Goal: Check status: Check status

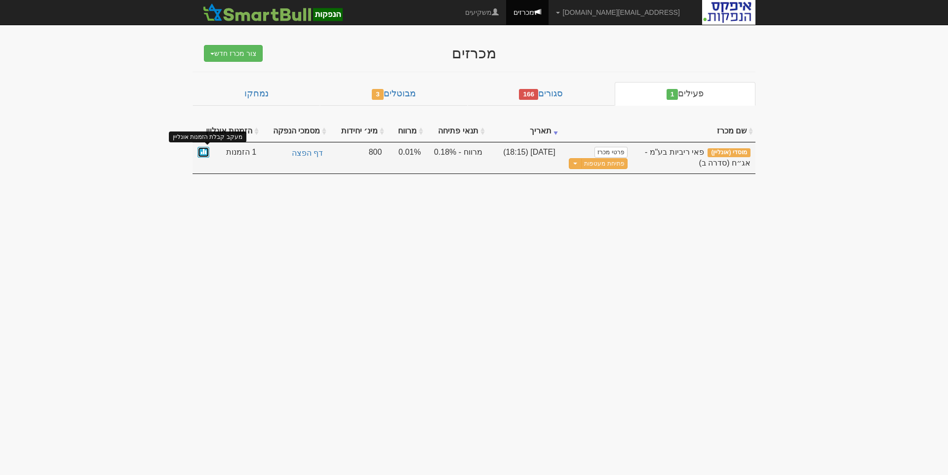
click at [202, 153] on span at bounding box center [203, 151] width 6 height 6
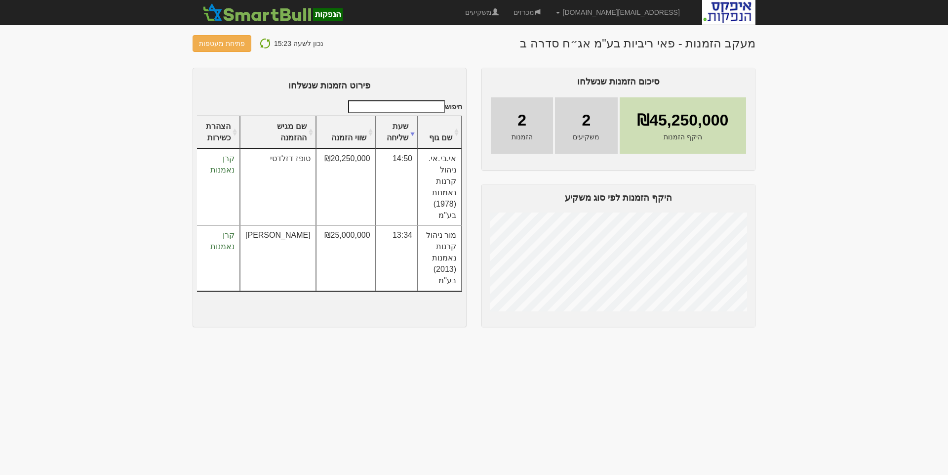
click at [260, 42] on img at bounding box center [265, 44] width 12 height 12
drag, startPoint x: 263, startPoint y: 43, endPoint x: 308, endPoint y: 87, distance: 62.9
click at [263, 43] on img at bounding box center [265, 44] width 12 height 12
click at [262, 42] on img at bounding box center [265, 44] width 12 height 12
click at [260, 42] on img at bounding box center [265, 44] width 12 height 12
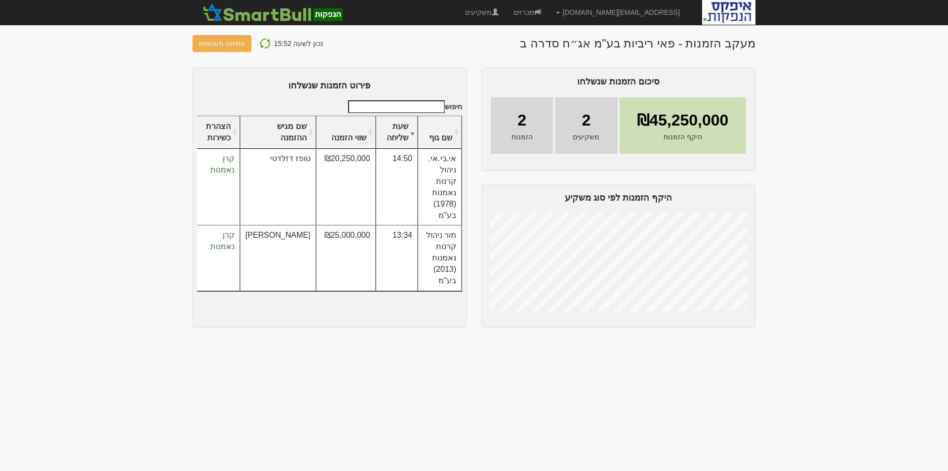
click at [264, 43] on img at bounding box center [265, 44] width 12 height 12
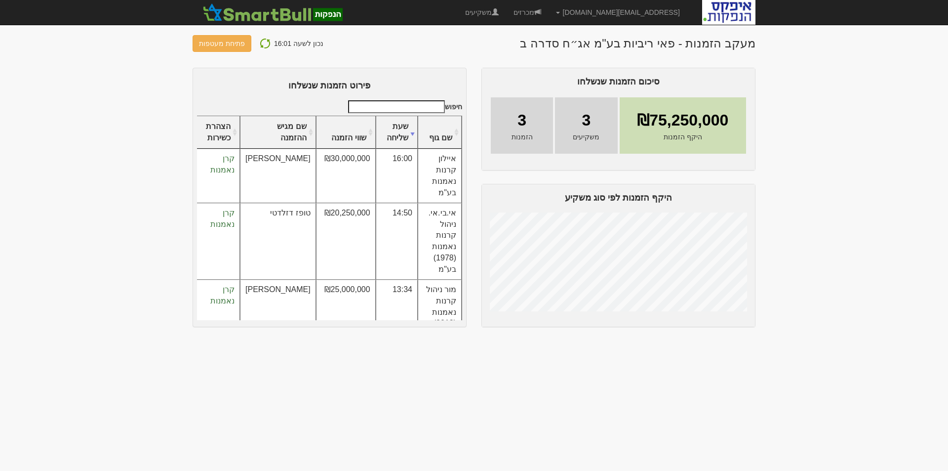
click at [262, 41] on img at bounding box center [265, 44] width 12 height 12
drag, startPoint x: 307, startPoint y: 159, endPoint x: 349, endPoint y: 162, distance: 42.2
click at [349, 162] on td "₪30,000,000" at bounding box center [346, 176] width 60 height 54
click at [259, 44] on img at bounding box center [265, 44] width 12 height 12
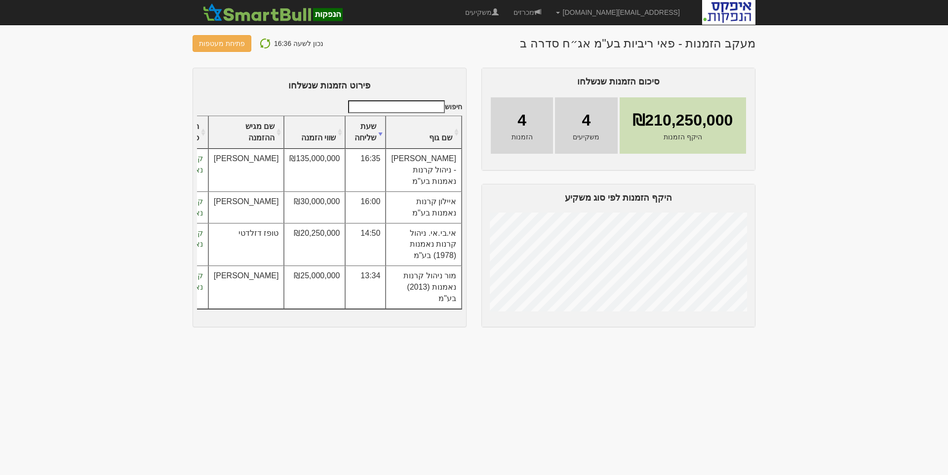
click at [265, 42] on img at bounding box center [265, 44] width 12 height 12
drag, startPoint x: 262, startPoint y: 45, endPoint x: 271, endPoint y: 101, distance: 56.5
click at [262, 46] on img at bounding box center [265, 44] width 12 height 12
click at [260, 43] on img at bounding box center [265, 44] width 12 height 12
click at [260, 39] on img at bounding box center [265, 44] width 12 height 12
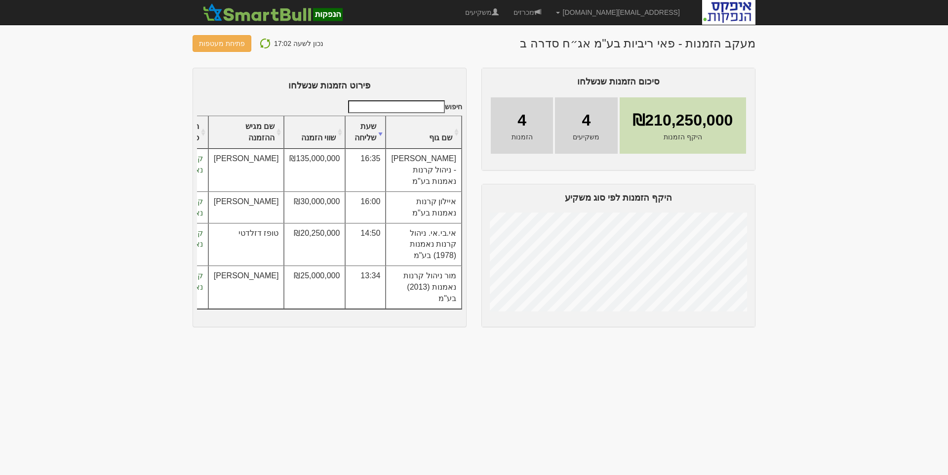
click at [261, 43] on img at bounding box center [265, 44] width 12 height 12
click at [262, 42] on img at bounding box center [265, 44] width 12 height 12
click at [259, 42] on img at bounding box center [265, 44] width 12 height 12
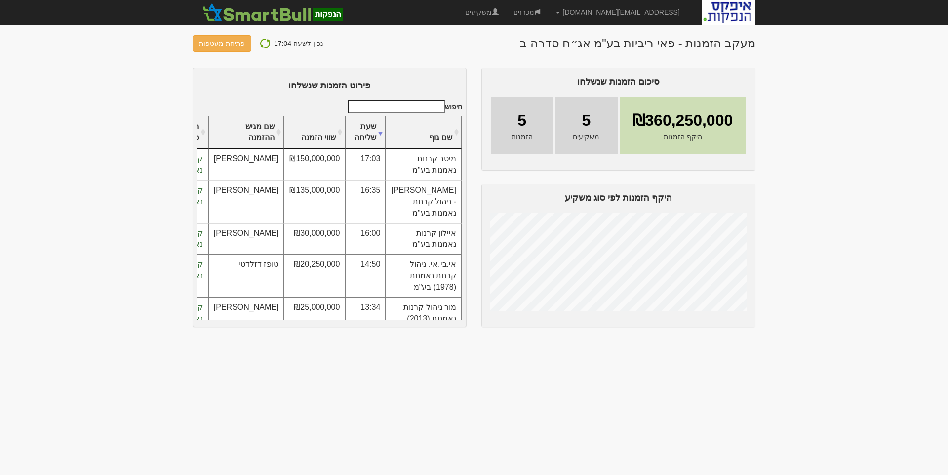
click at [260, 42] on img at bounding box center [265, 44] width 12 height 12
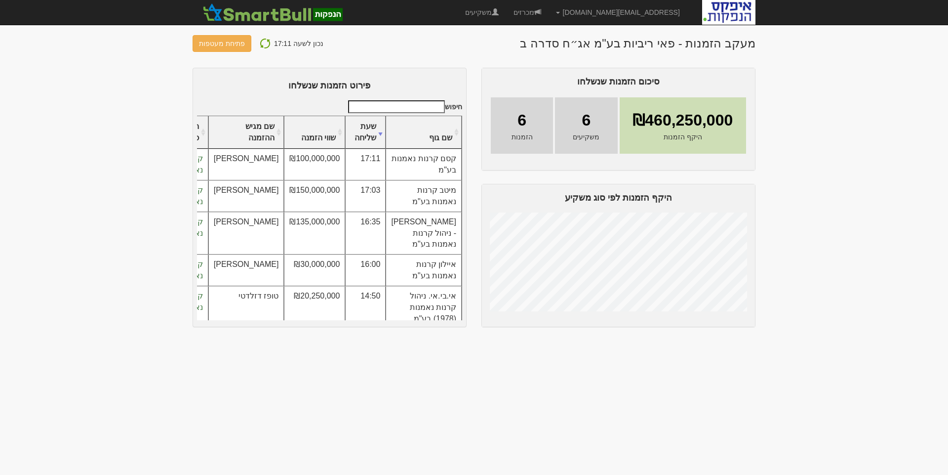
click at [262, 41] on img at bounding box center [265, 44] width 12 height 12
click at [796, 367] on body "drorc@apex-md.co.il הגדרות חשבונות הנפקה תבניות הודעות קיבול" at bounding box center [474, 237] width 948 height 475
click at [260, 41] on img at bounding box center [265, 44] width 12 height 12
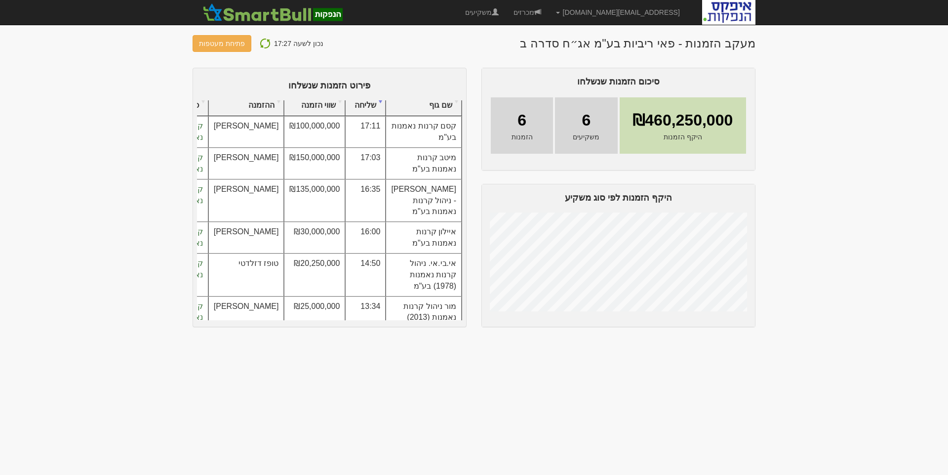
scroll to position [34, 0]
drag, startPoint x: 306, startPoint y: 137, endPoint x: 424, endPoint y: 142, distance: 117.6
click at [424, 142] on tr "קסם קרנות נאמנות בע"מ 17:11 ₪100,000,000 לירן אוריאל קרן נאמנות" at bounding box center [313, 131] width 297 height 32
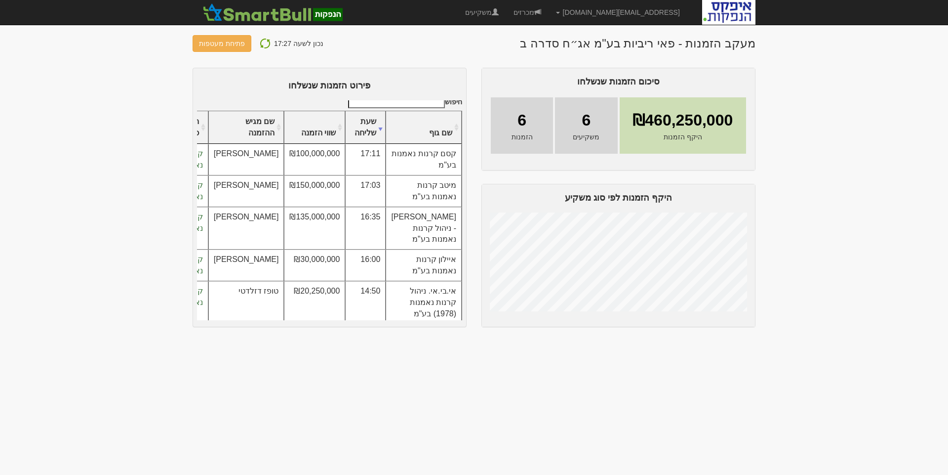
scroll to position [0, 0]
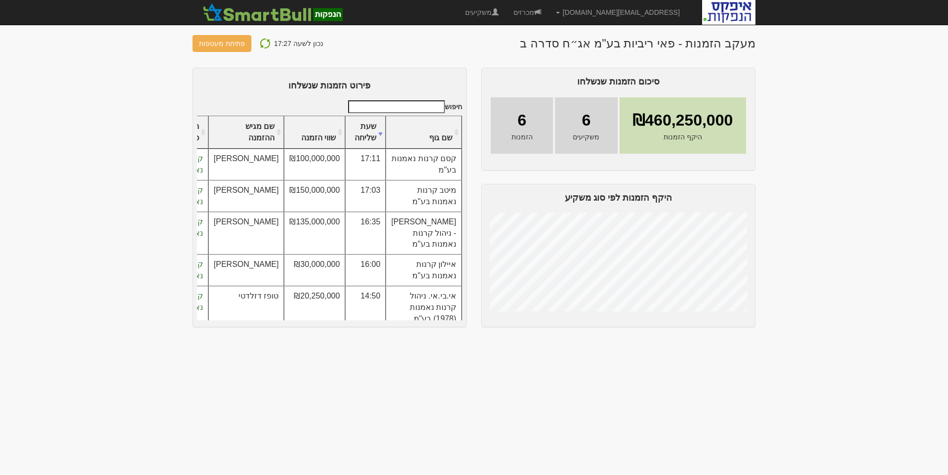
click at [327, 170] on td "₪100,000,000" at bounding box center [314, 165] width 61 height 32
drag, startPoint x: 309, startPoint y: 169, endPoint x: 352, endPoint y: 205, distance: 55.7
click at [352, 205] on tbody "קסם קרנות נאמנות בע"מ 17:11 ₪100,000,000 לירן אוריאל" at bounding box center [313, 260] width 297 height 223
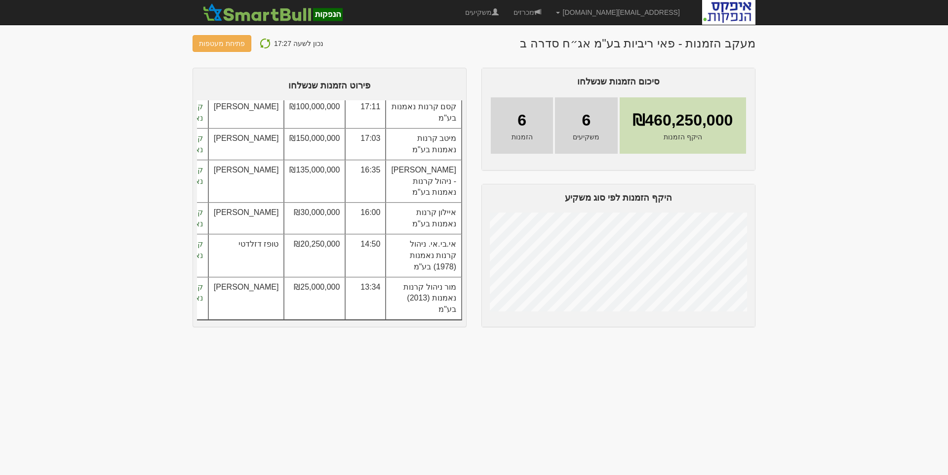
scroll to position [71, 0]
click at [262, 41] on img at bounding box center [265, 44] width 12 height 12
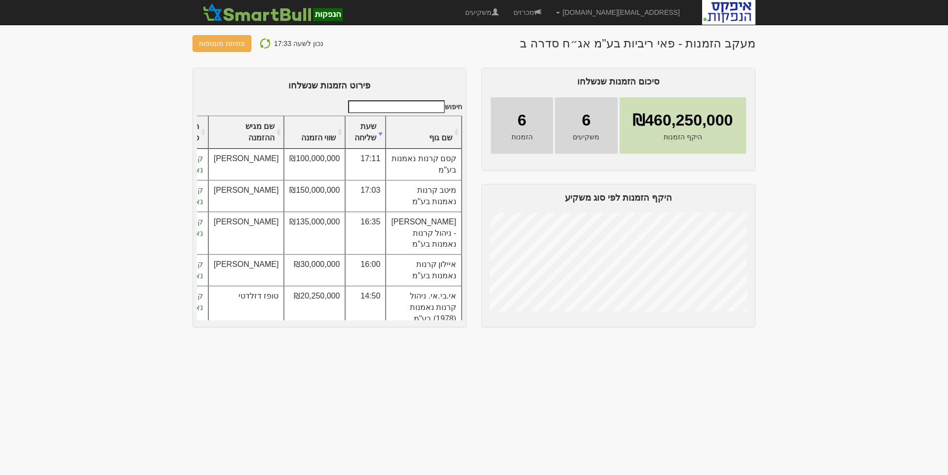
click at [259, 42] on img at bounding box center [265, 44] width 12 height 12
click at [263, 42] on img at bounding box center [265, 44] width 12 height 12
click at [262, 44] on img at bounding box center [265, 44] width 12 height 12
click at [260, 41] on img at bounding box center [265, 44] width 12 height 12
click at [263, 41] on img at bounding box center [265, 44] width 12 height 12
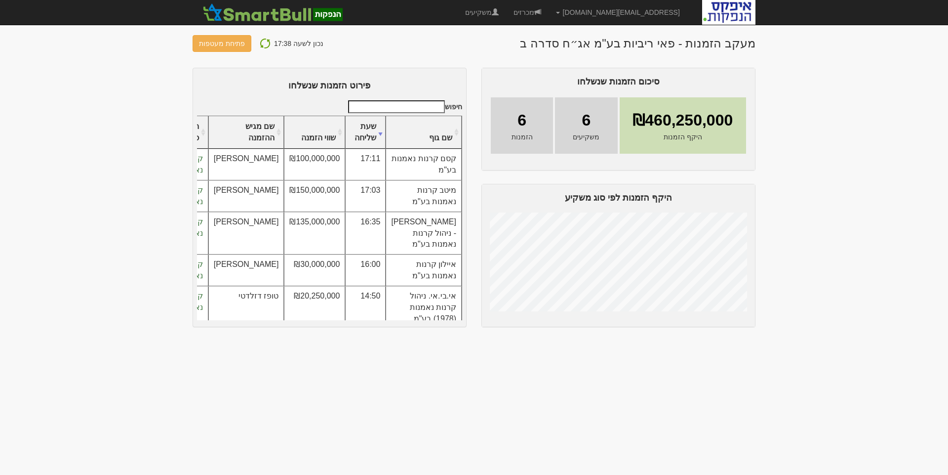
click at [261, 41] on img at bounding box center [265, 44] width 12 height 12
click at [261, 43] on img at bounding box center [265, 44] width 12 height 12
click at [262, 44] on img at bounding box center [265, 44] width 12 height 12
click at [262, 42] on img at bounding box center [265, 44] width 12 height 12
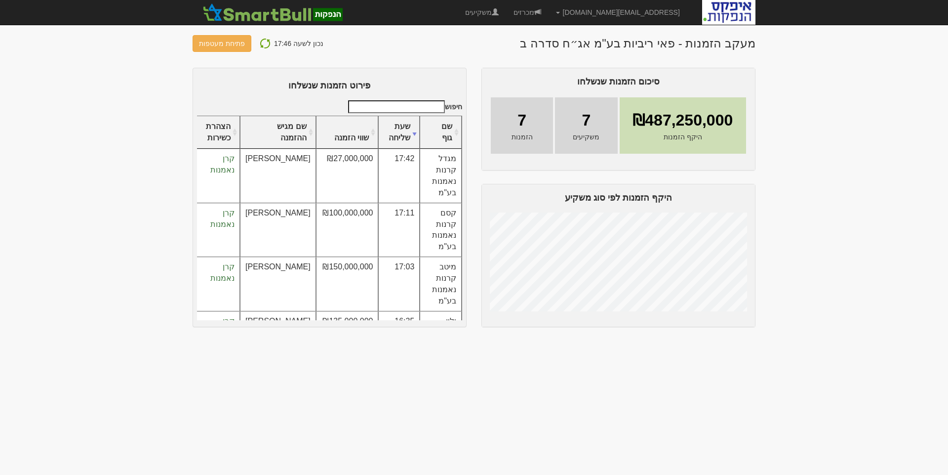
click at [261, 41] on img at bounding box center [265, 44] width 12 height 12
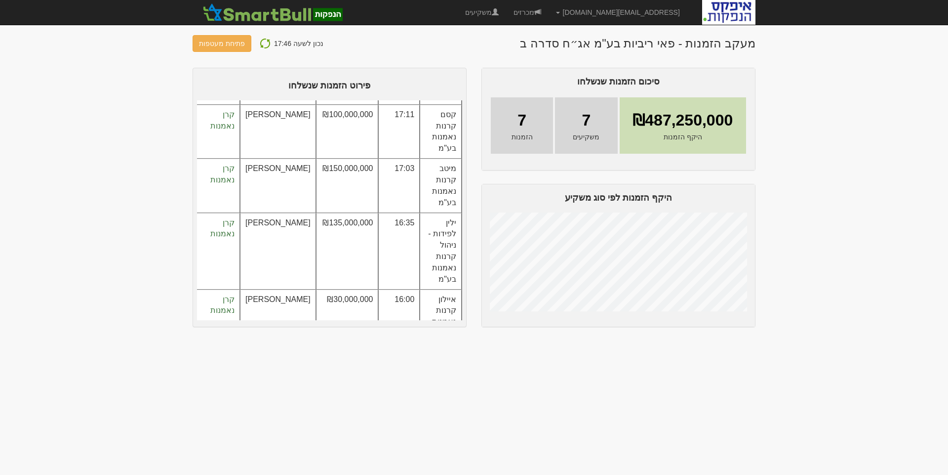
scroll to position [102, 0]
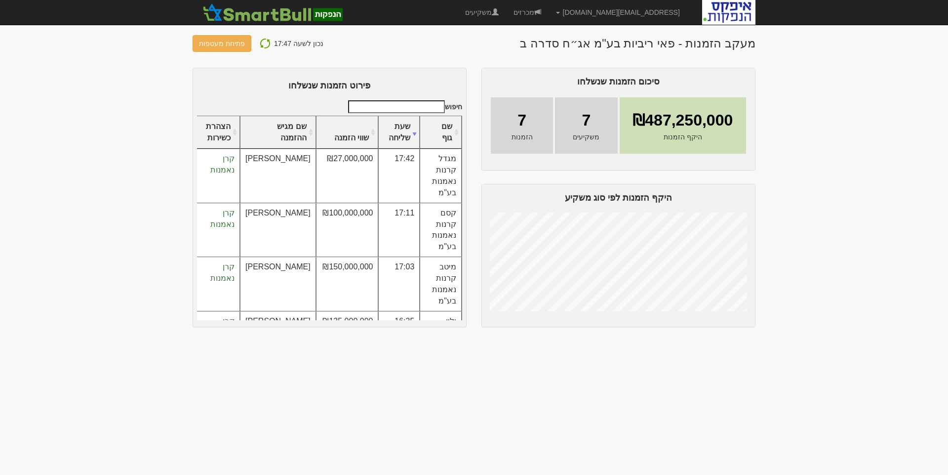
click at [260, 42] on img at bounding box center [265, 44] width 12 height 12
click at [262, 40] on img at bounding box center [265, 44] width 12 height 12
click at [259, 42] on img at bounding box center [265, 44] width 12 height 12
drag, startPoint x: 261, startPoint y: 41, endPoint x: 258, endPoint y: 67, distance: 26.3
click at [260, 42] on img at bounding box center [265, 44] width 12 height 12
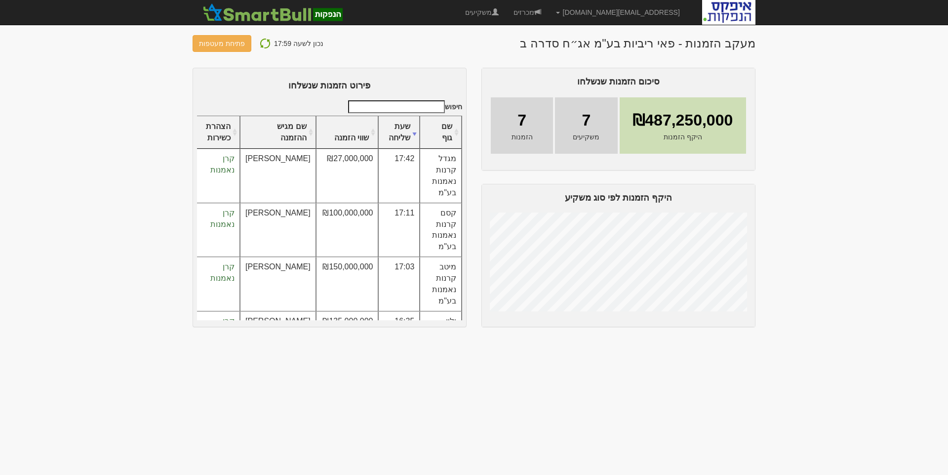
click at [540, 41] on header "מעקב הזמנות - פאי ריביות בע"מ אג״ח סדרה ב נכון לשעה 17:59 פתיחת מעטפות" at bounding box center [474, 43] width 563 height 17
drag, startPoint x: 543, startPoint y: 43, endPoint x: 519, endPoint y: 47, distance: 23.5
click at [519, 47] on header "מעקב הזמנות - פאי ריביות בע"מ אג״ח סדרה ב נכון לשעה 17:59 פתיחת מעטפות" at bounding box center [474, 43] width 563 height 17
drag, startPoint x: 536, startPoint y: 44, endPoint x: 676, endPoint y: 47, distance: 140.3
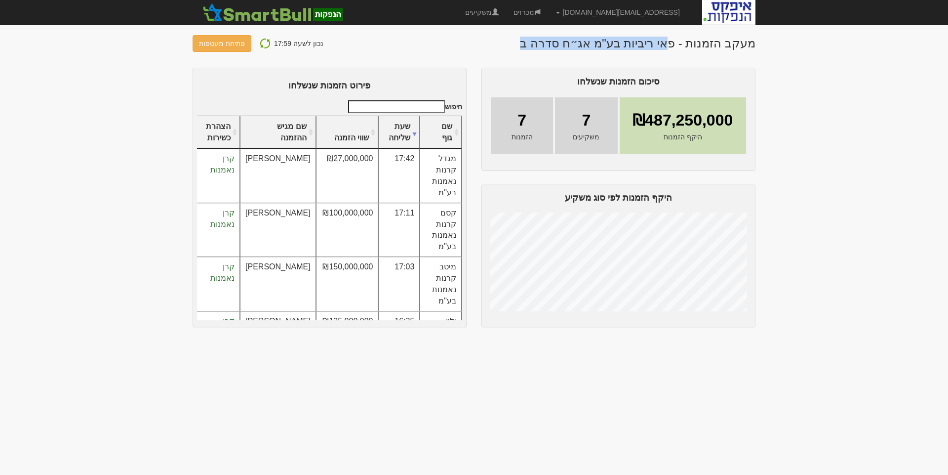
click at [676, 47] on header "מעקב הזמנות - פאי ריביות בע"מ אג״ח סדרה ב נכון לשעה 17:59 פתיחת מעטפות" at bounding box center [474, 43] width 563 height 17
click at [259, 43] on img at bounding box center [265, 44] width 12 height 12
click at [261, 44] on img at bounding box center [265, 44] width 12 height 12
drag, startPoint x: 260, startPoint y: 43, endPoint x: 268, endPoint y: 85, distance: 42.2
click at [261, 43] on img at bounding box center [265, 44] width 12 height 12
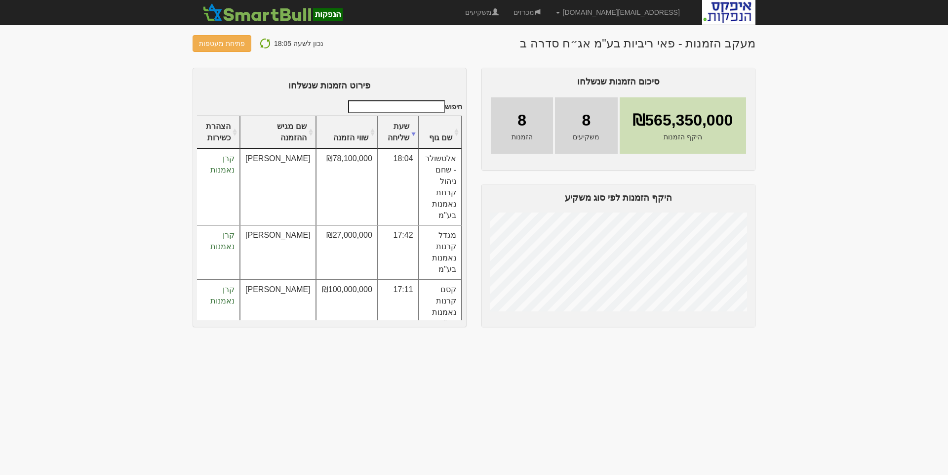
click at [260, 40] on img at bounding box center [265, 44] width 12 height 12
click at [264, 41] on img at bounding box center [265, 44] width 12 height 12
click at [259, 40] on img at bounding box center [265, 44] width 12 height 12
click at [261, 41] on img at bounding box center [265, 44] width 12 height 12
click at [262, 40] on img at bounding box center [265, 44] width 12 height 12
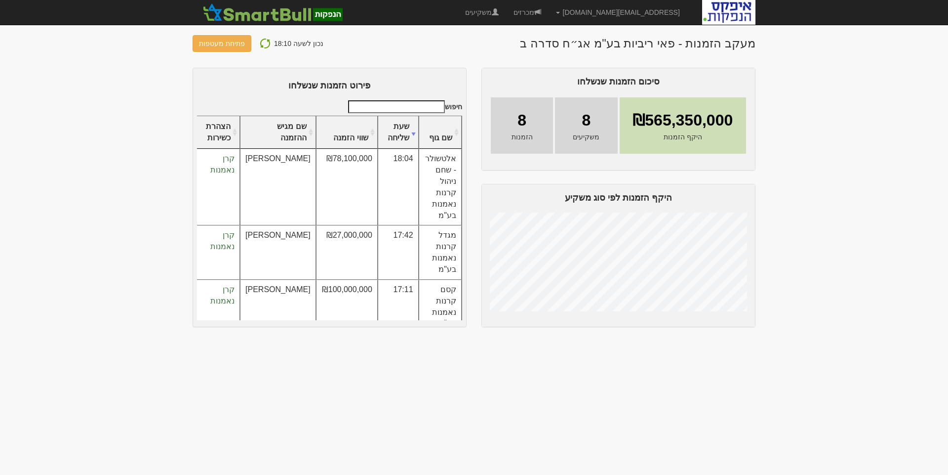
click at [262, 41] on img at bounding box center [265, 44] width 12 height 12
click at [261, 41] on img at bounding box center [265, 44] width 12 height 12
drag, startPoint x: 262, startPoint y: 40, endPoint x: 262, endPoint y: 45, distance: 5.9
click at [262, 40] on img at bounding box center [265, 44] width 12 height 12
click at [260, 40] on img at bounding box center [265, 44] width 12 height 12
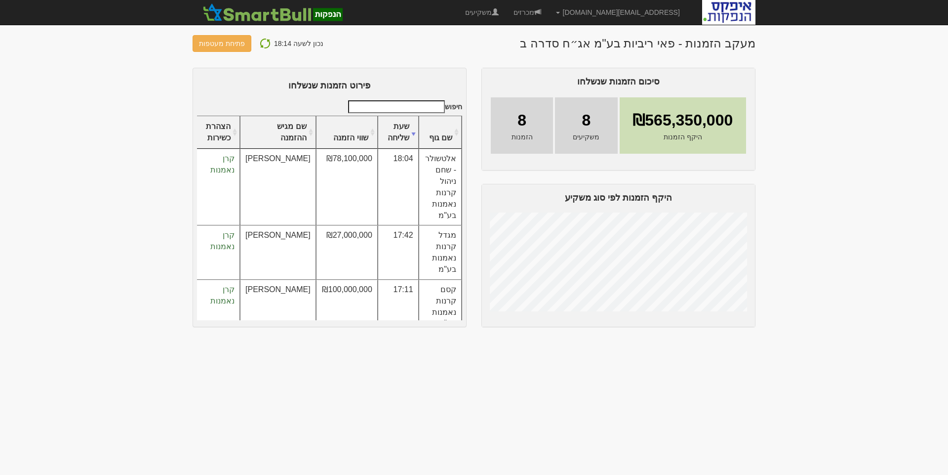
click at [259, 41] on img at bounding box center [265, 44] width 12 height 12
click at [261, 44] on img at bounding box center [265, 44] width 12 height 12
click at [261, 40] on img at bounding box center [265, 44] width 12 height 12
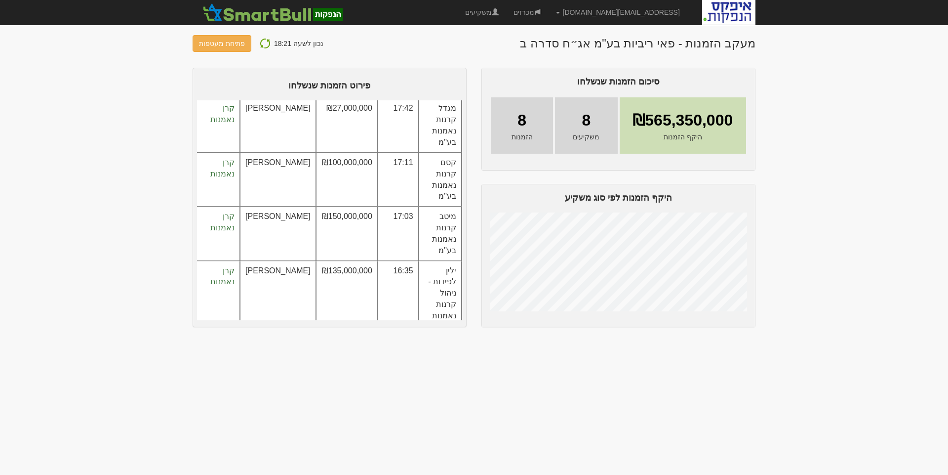
scroll to position [129, 0]
click at [260, 40] on img at bounding box center [265, 44] width 12 height 12
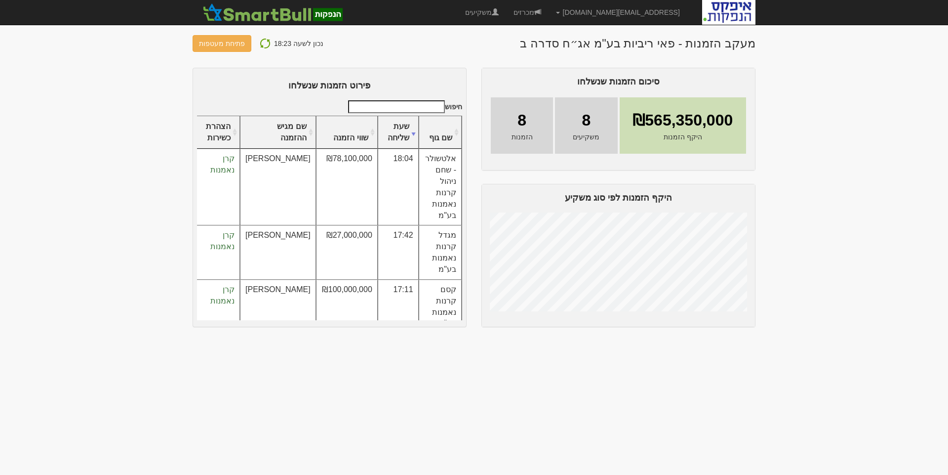
click at [261, 43] on img at bounding box center [265, 44] width 12 height 12
click at [260, 41] on img at bounding box center [265, 44] width 12 height 12
click at [260, 43] on img at bounding box center [265, 44] width 12 height 12
click at [259, 40] on img at bounding box center [265, 44] width 12 height 12
click at [260, 42] on img at bounding box center [265, 44] width 12 height 12
